Goal: Information Seeking & Learning: Learn about a topic

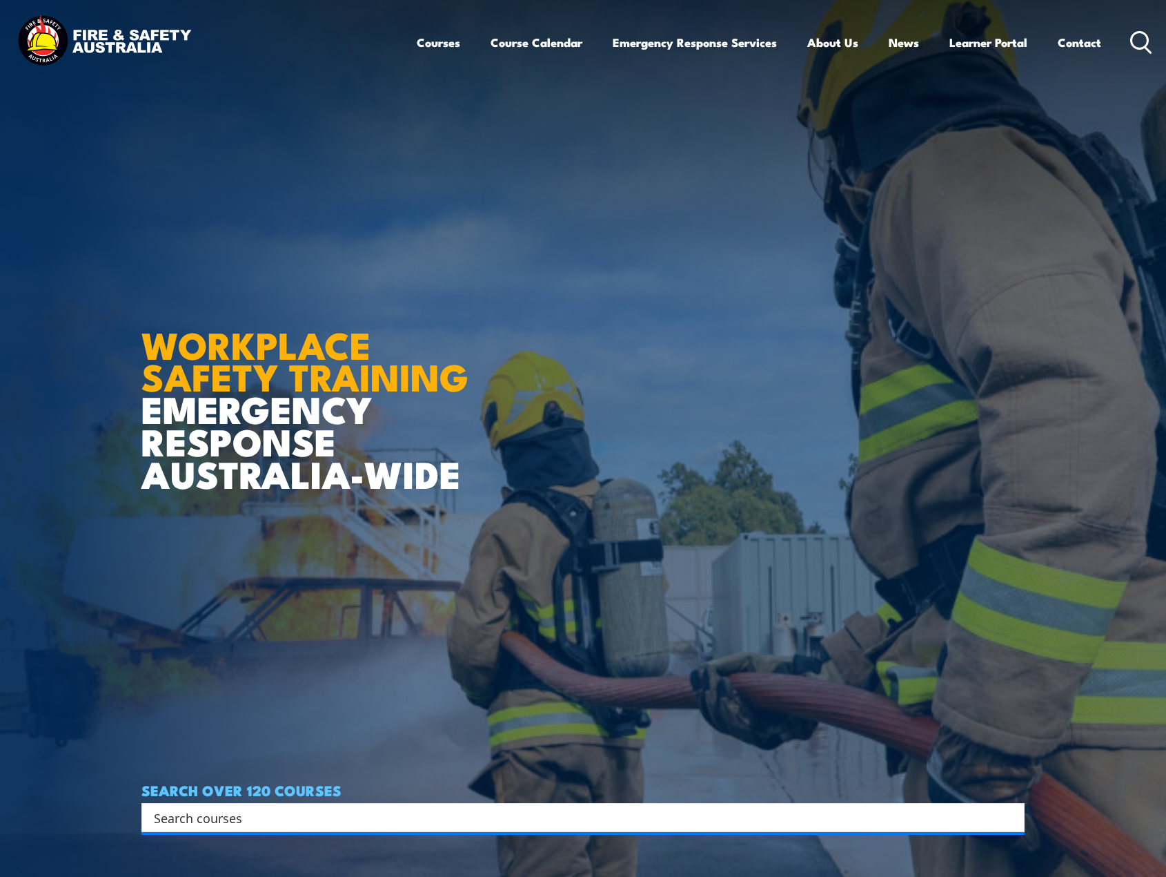
click at [406, 812] on input "Search input" at bounding box center [574, 817] width 841 height 21
click at [358, 812] on input "Search input" at bounding box center [574, 817] width 841 height 21
type input "Dangerous goods"
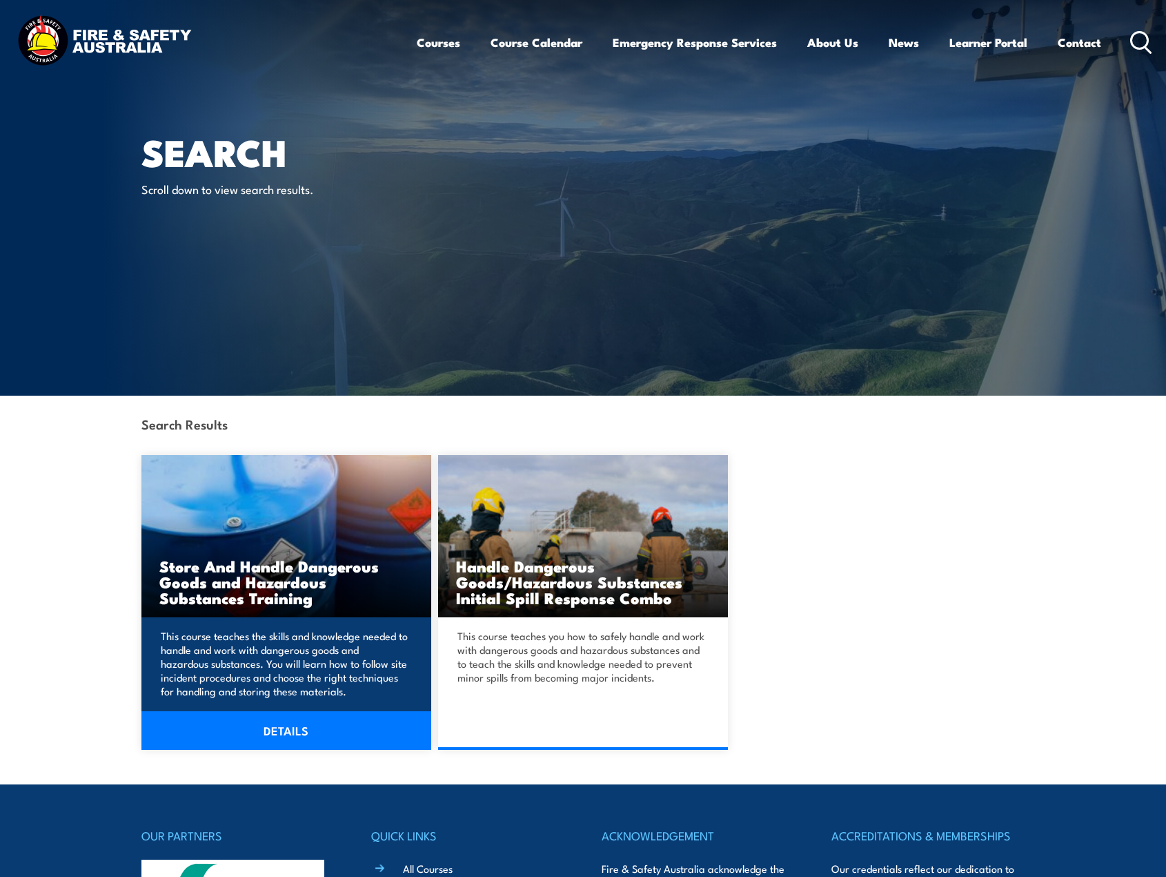
click at [340, 728] on link "DETAILS" at bounding box center [286, 730] width 290 height 39
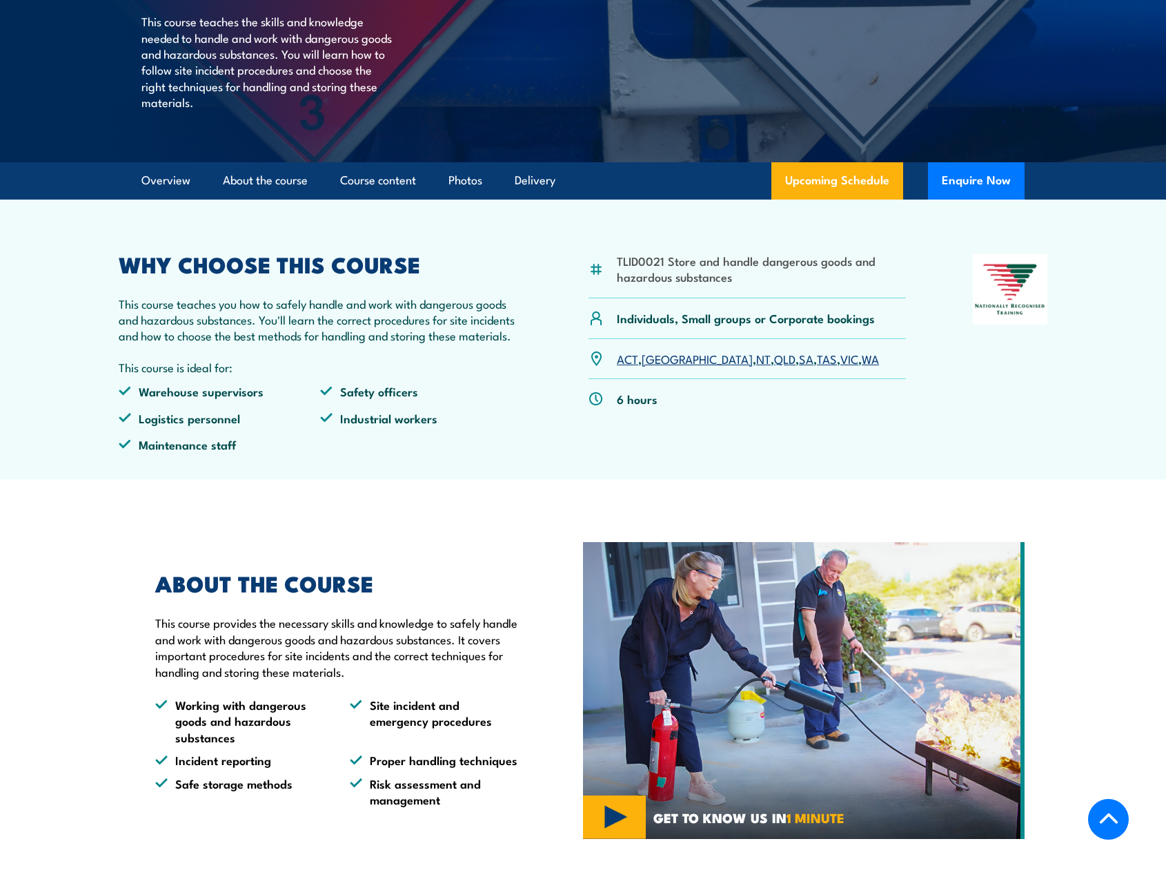
click at [862, 366] on link "WA" at bounding box center [870, 358] width 17 height 17
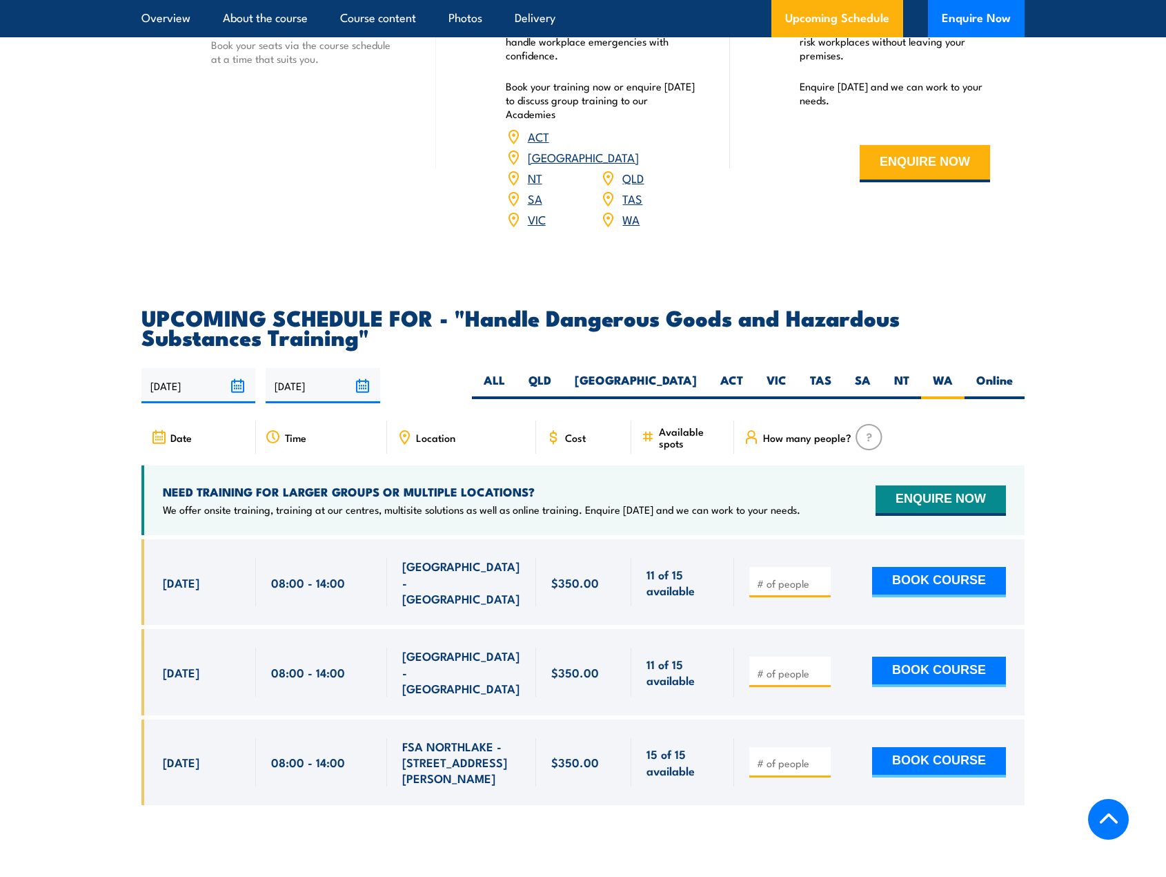
scroll to position [1552, 0]
